Goal: Transaction & Acquisition: Book appointment/travel/reservation

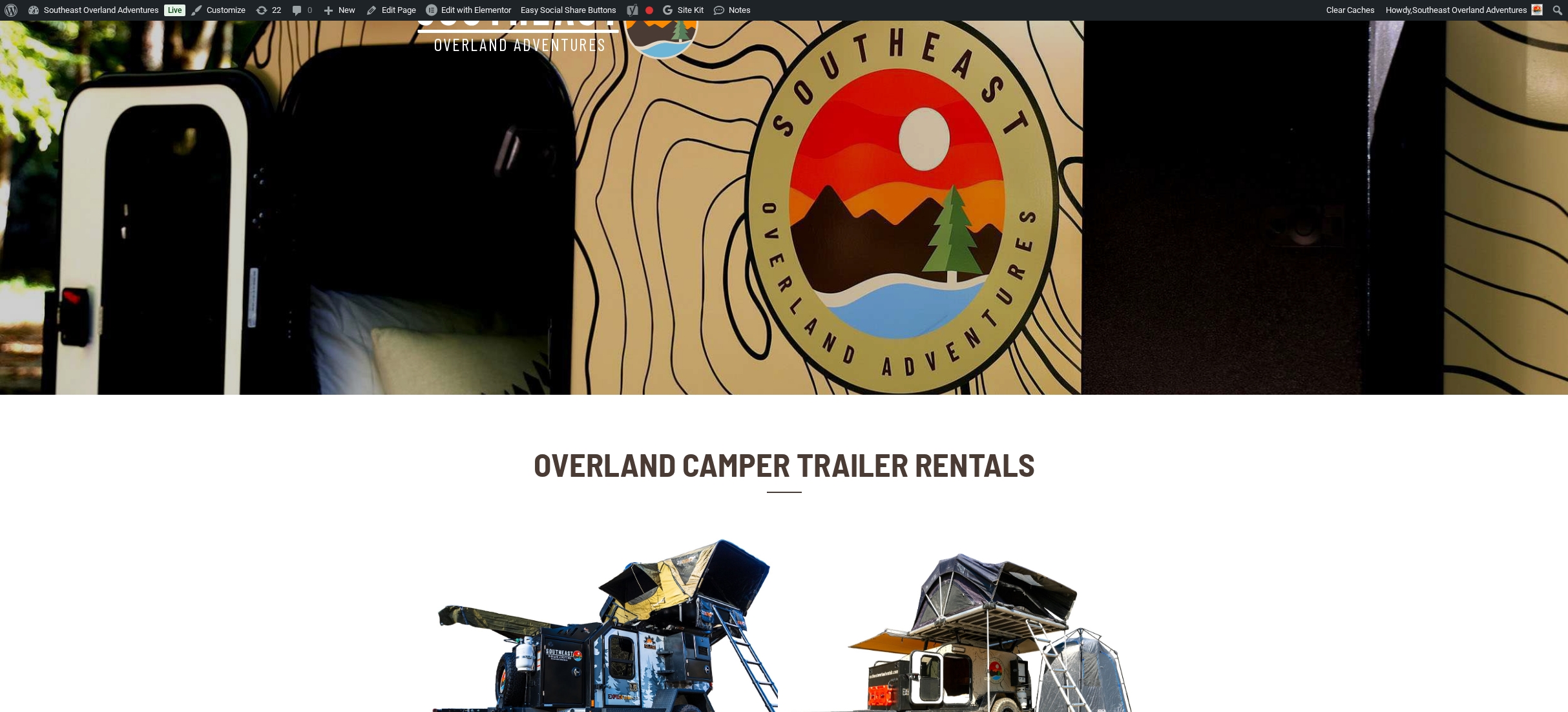
scroll to position [344, 0]
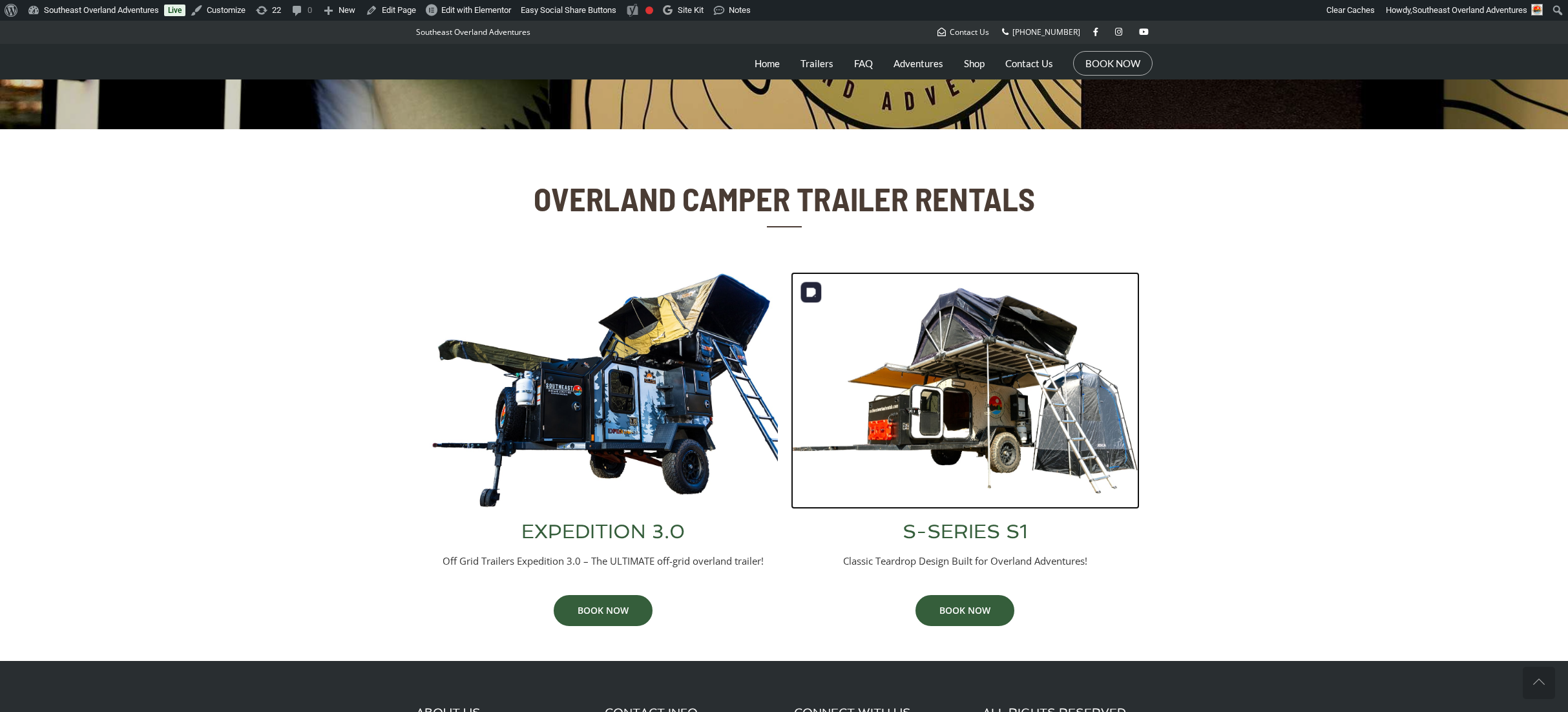
click at [934, 422] on img at bounding box center [966, 390] width 349 height 237
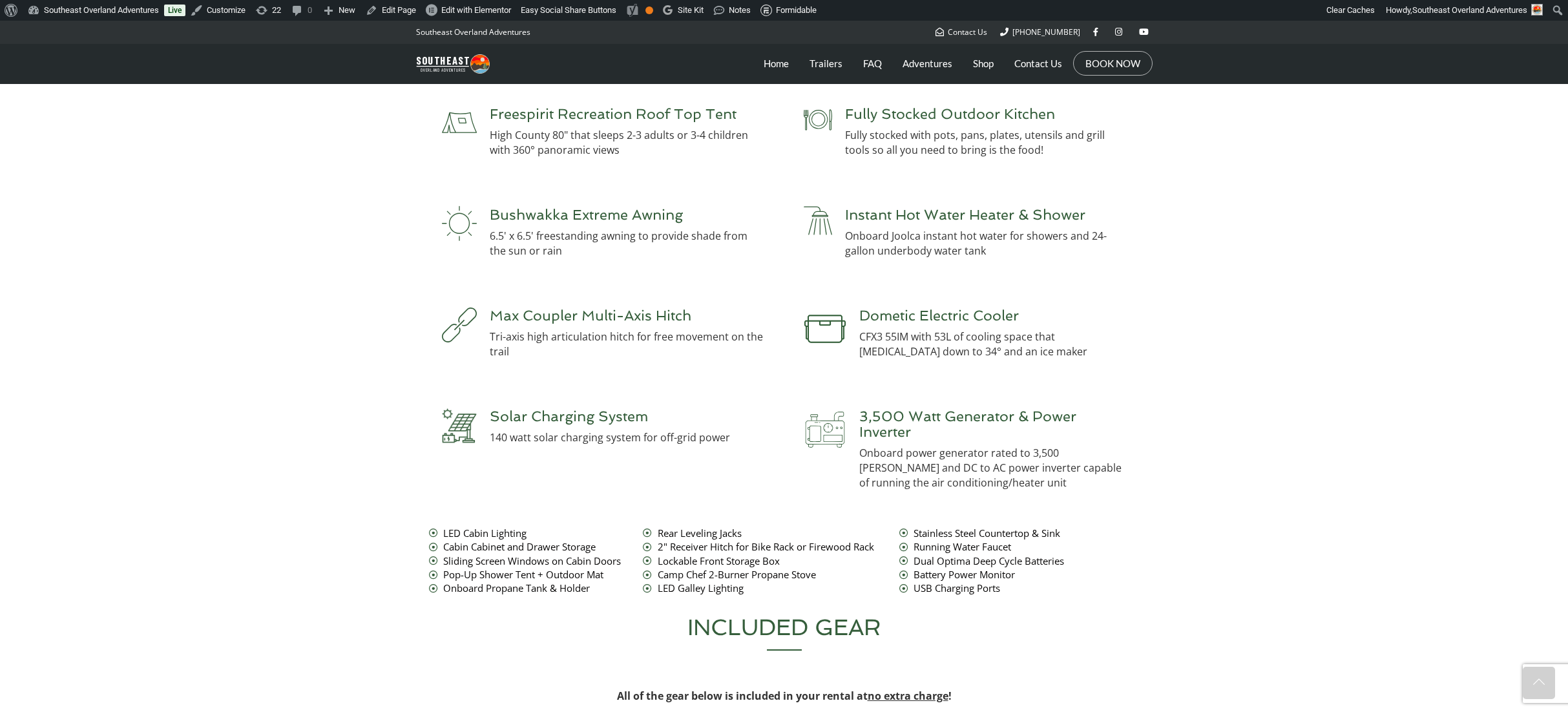
scroll to position [3027, 0]
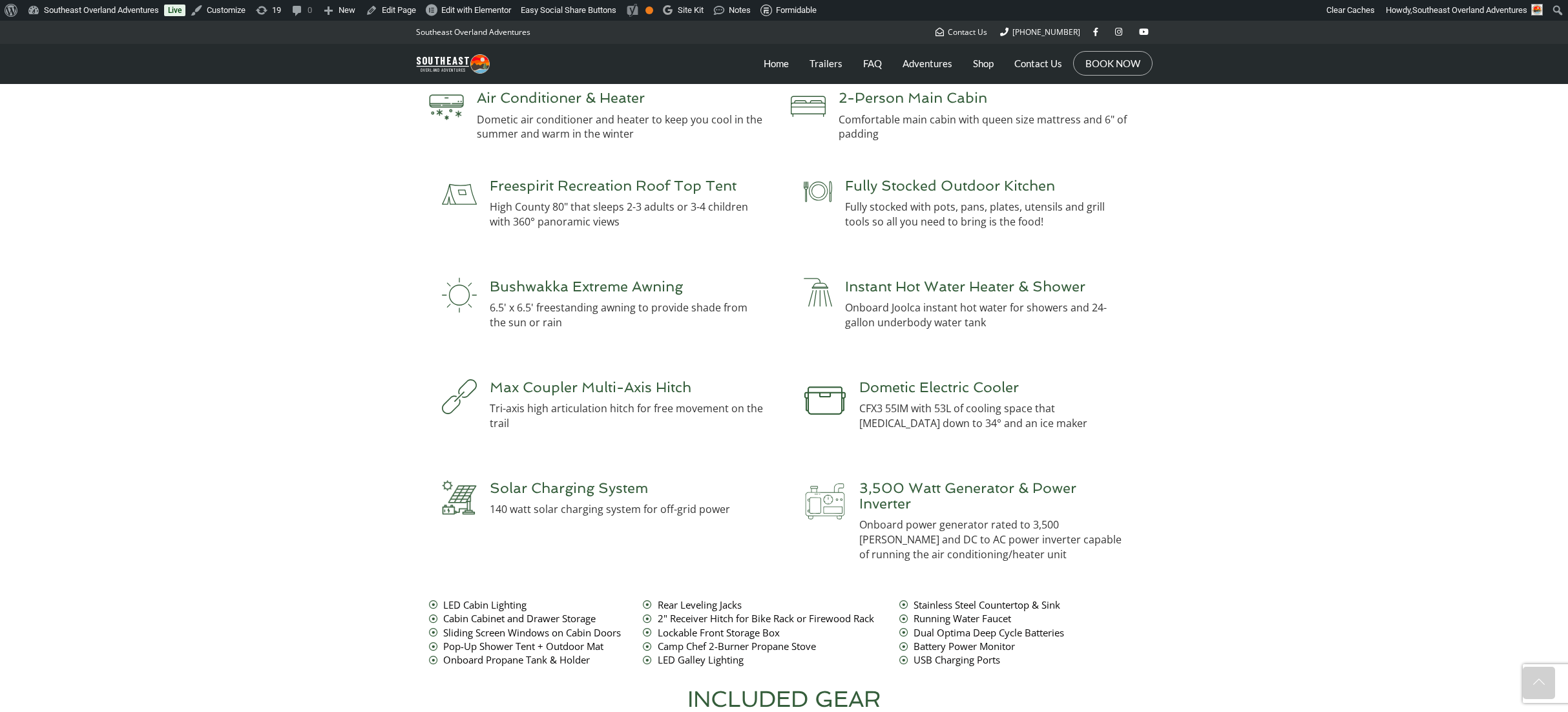
scroll to position [2960, 0]
